Goal: Communication & Community: Answer question/provide support

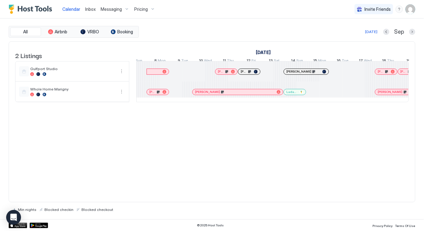
scroll to position [0, 605]
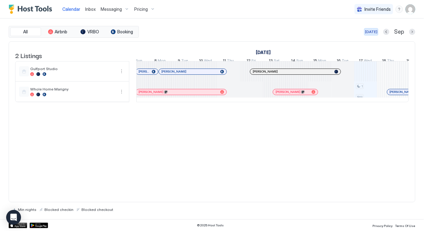
click at [371, 29] on div "[DATE]" at bounding box center [371, 32] width 12 height 6
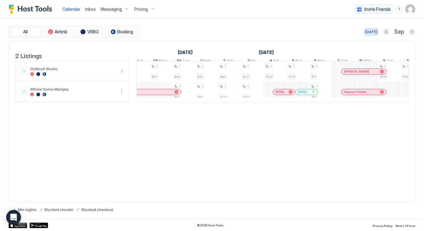
scroll to position [0, 343]
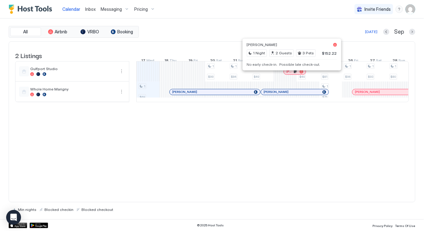
click at [291, 74] on div at bounding box center [291, 71] width 5 height 5
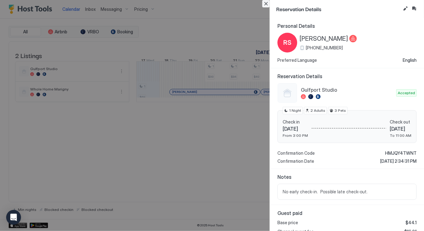
click at [266, 4] on button "Close" at bounding box center [265, 3] width 7 height 7
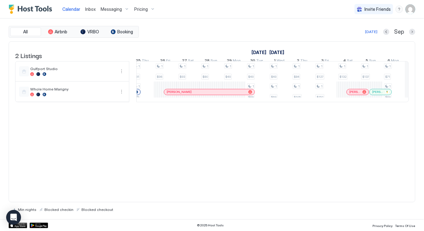
scroll to position [0, 530]
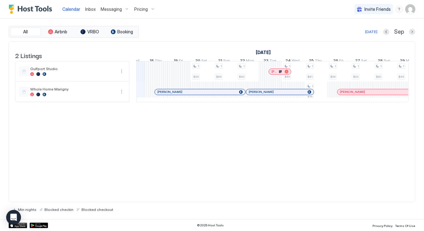
click at [142, 9] on span "Pricing" at bounding box center [141, 9] width 14 height 6
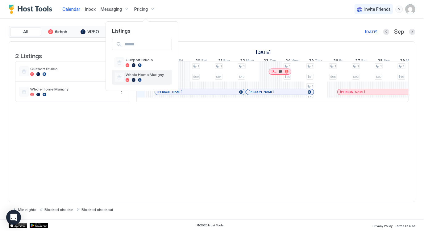
click at [137, 80] on div at bounding box center [148, 80] width 44 height 4
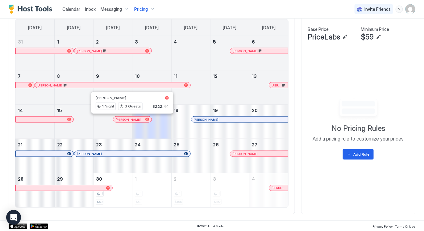
click at [130, 118] on div at bounding box center [130, 119] width 5 height 5
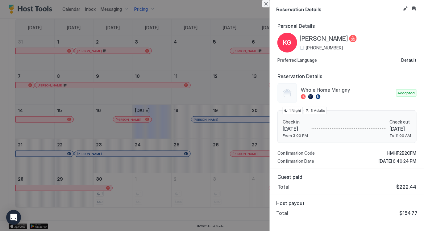
click at [267, 5] on button "Close" at bounding box center [265, 3] width 7 height 7
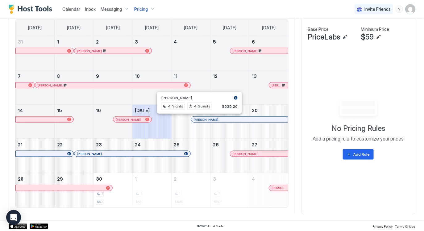
click at [197, 119] on div at bounding box center [197, 119] width 5 height 5
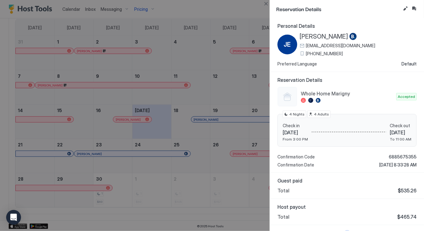
scroll to position [10, 0]
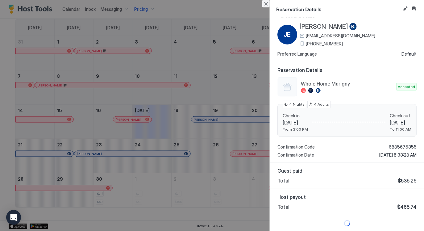
click at [266, 1] on button "Close" at bounding box center [265, 3] width 7 height 7
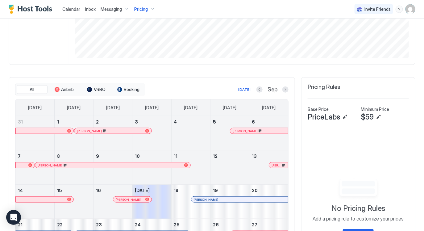
scroll to position [111, 0]
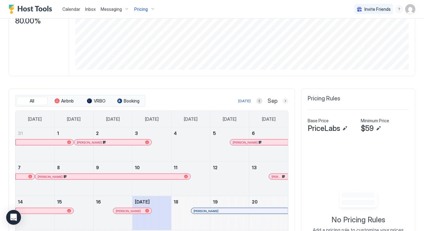
click at [287, 101] on button "Next month" at bounding box center [286, 101] width 6 height 6
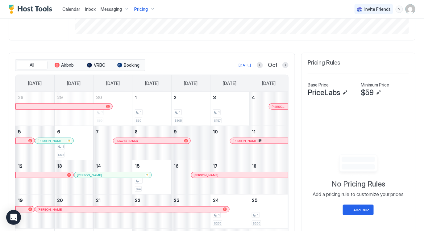
scroll to position [148, 0]
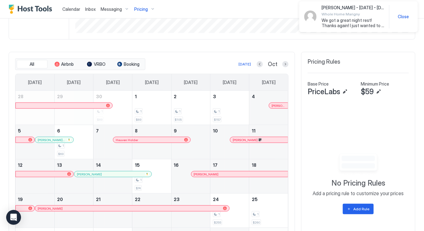
click at [408, 15] on span "Close" at bounding box center [403, 17] width 11 height 6
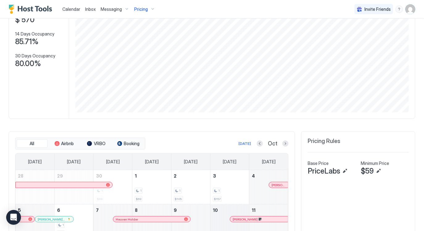
scroll to position [63, 0]
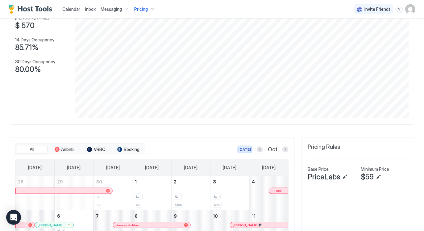
click at [251, 148] on div "[DATE]" at bounding box center [245, 150] width 12 height 6
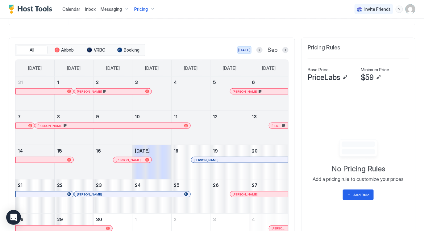
scroll to position [203, 0]
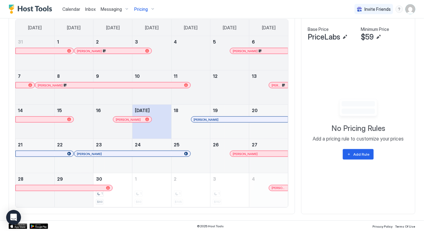
click at [107, 5] on div "Messaging" at bounding box center [115, 9] width 34 height 10
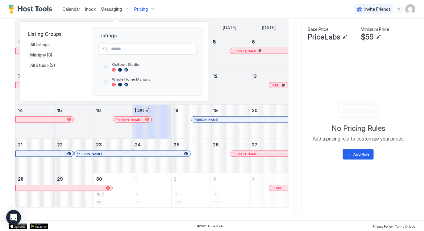
click at [86, 12] on div at bounding box center [212, 115] width 424 height 231
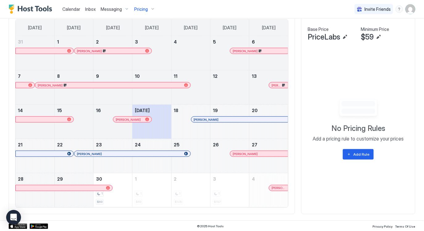
click at [91, 8] on span "Inbox" at bounding box center [90, 8] width 10 height 5
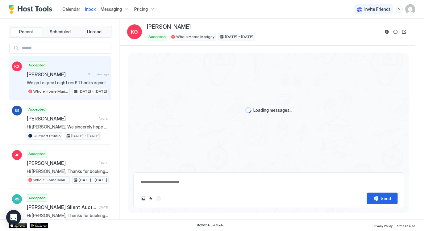
scroll to position [288, 0]
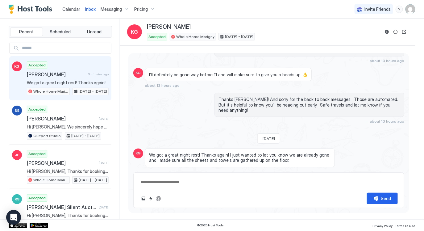
click at [193, 188] on div "Send" at bounding box center [268, 190] width 271 height 36
click at [324, 153] on span "We got a great night rest! Thanks again! I just wanted to let you know we are a…" at bounding box center [240, 158] width 182 height 11
click at [239, 186] on textarea at bounding box center [269, 181] width 258 height 11
type textarea "**********"
